Goal: Transaction & Acquisition: Purchase product/service

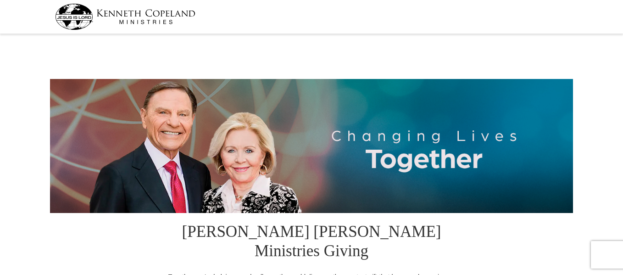
select select "TN"
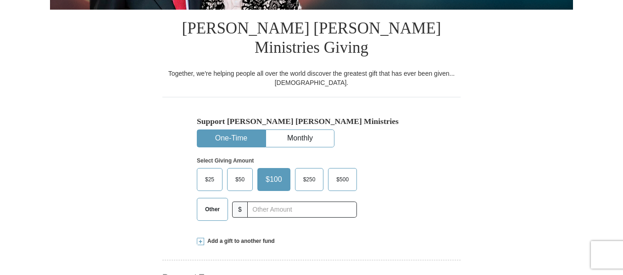
scroll to position [221, 0]
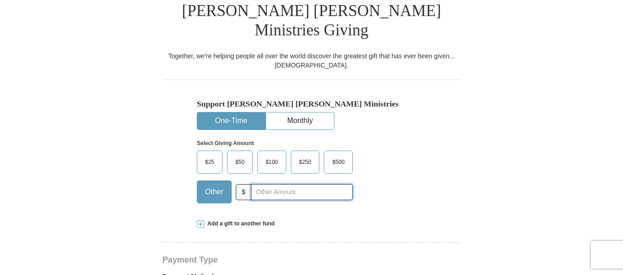
click at [257, 184] on input "text" at bounding box center [302, 192] width 102 height 16
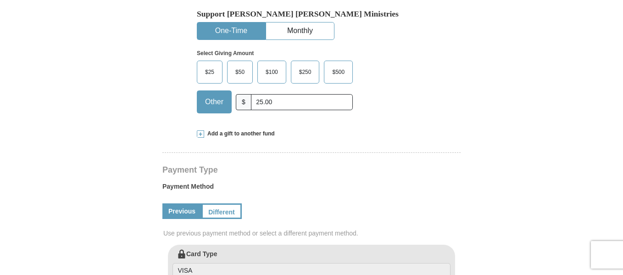
scroll to position [313, 0]
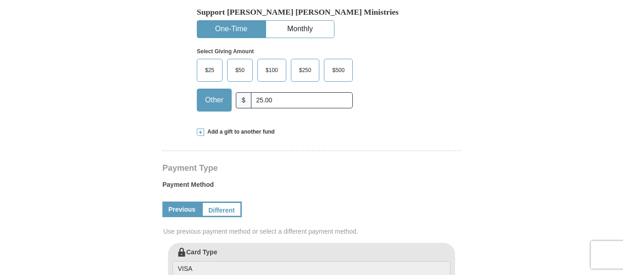
click at [240, 128] on span "Add a gift to another fund" at bounding box center [239, 132] width 71 height 8
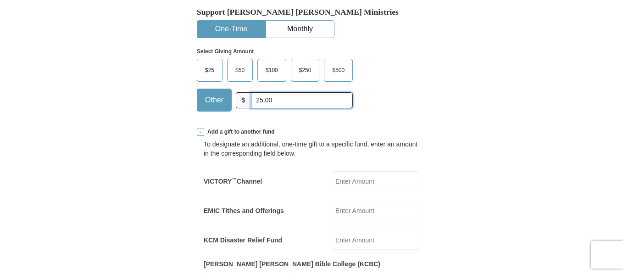
click at [284, 92] on input "25.00" at bounding box center [302, 100] width 102 height 16
type input "2"
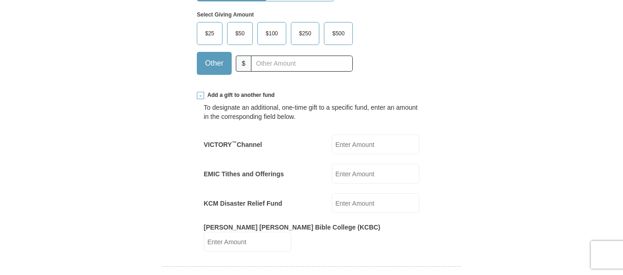
scroll to position [368, 0]
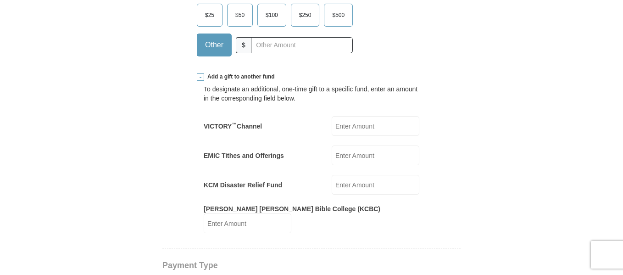
click at [343, 116] on input "VICTORY ™ Channel" at bounding box center [376, 126] width 88 height 20
type input "25.00"
click at [147, 213] on form "Kenneth Copeland Ministries Giving Together, we're helping people all over the …" at bounding box center [311, 259] width 523 height 1181
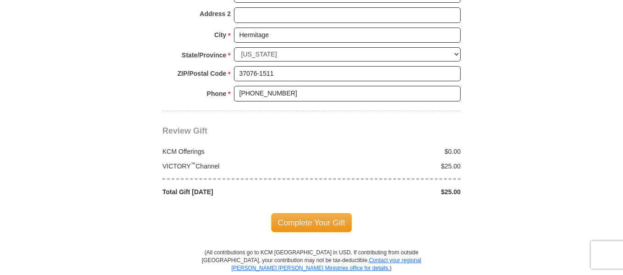
scroll to position [937, 0]
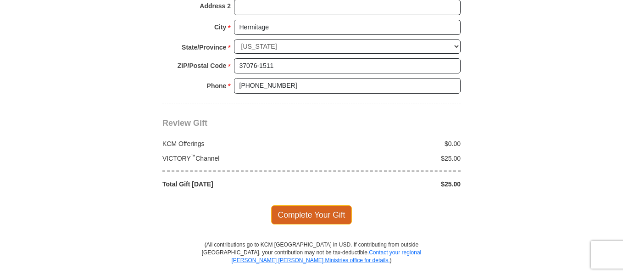
click at [304, 205] on span "Complete Your Gift" at bounding box center [311, 214] width 81 height 19
